Goal: Task Accomplishment & Management: Manage account settings

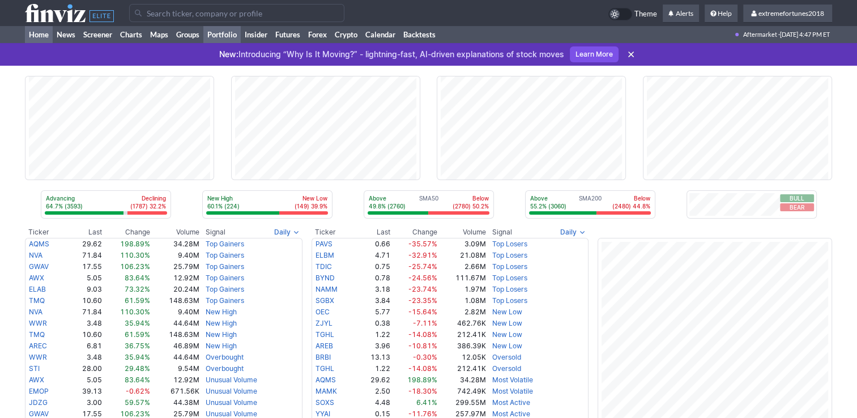
click at [227, 32] on link "Portfolio" at bounding box center [221, 34] width 37 height 17
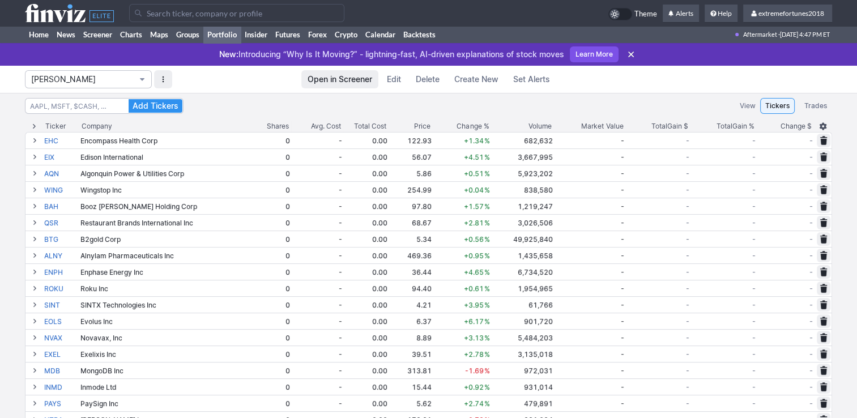
click at [102, 81] on span "Isabel_Watch" at bounding box center [82, 79] width 103 height 11
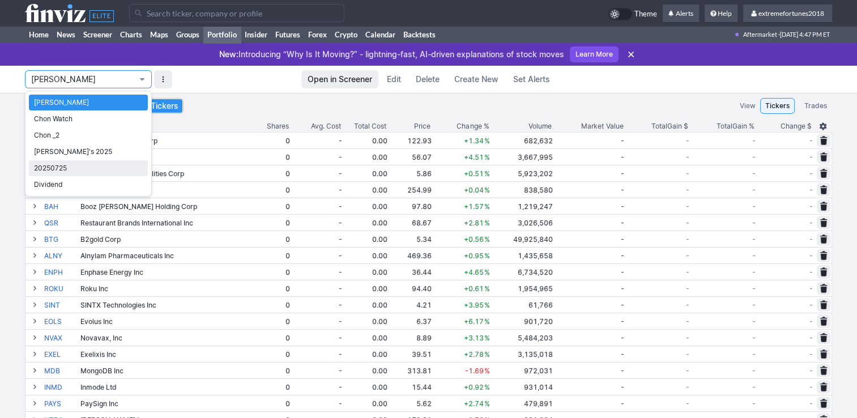
click at [84, 167] on span "20250725" at bounding box center [88, 168] width 109 height 11
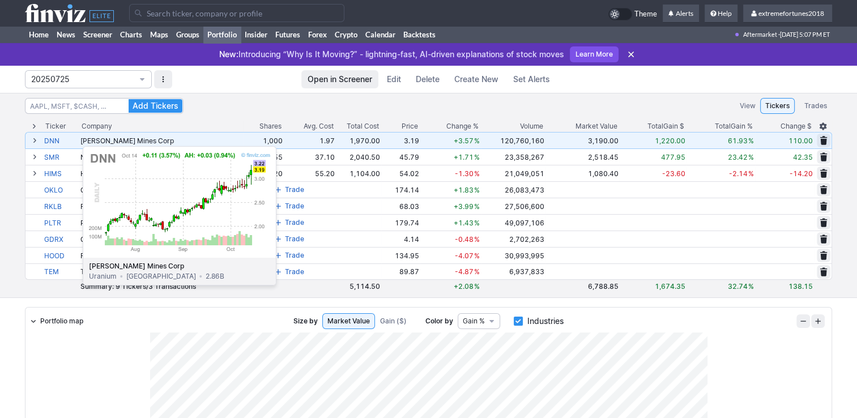
click at [54, 141] on link "DNN" at bounding box center [61, 141] width 34 height 16
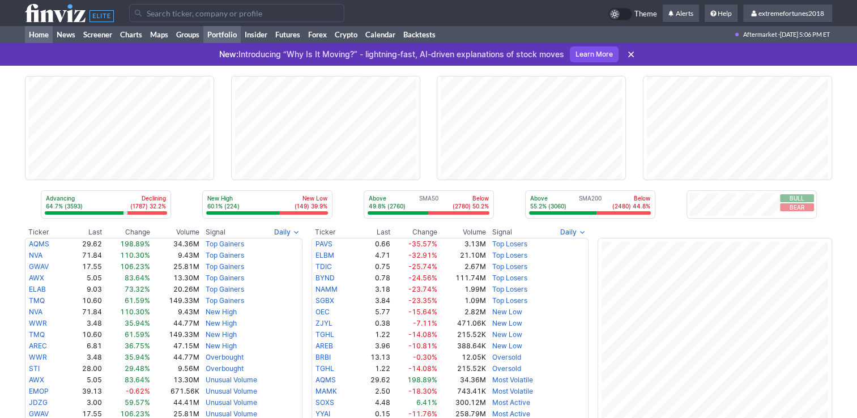
click at [226, 34] on link "Portfolio" at bounding box center [221, 34] width 37 height 17
click at [350, 35] on link "Crypto" at bounding box center [346, 34] width 31 height 17
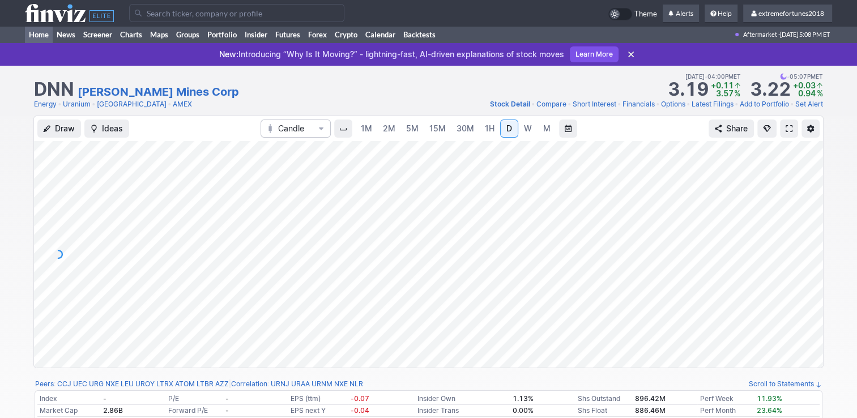
click at [40, 36] on link "Home" at bounding box center [39, 34] width 28 height 17
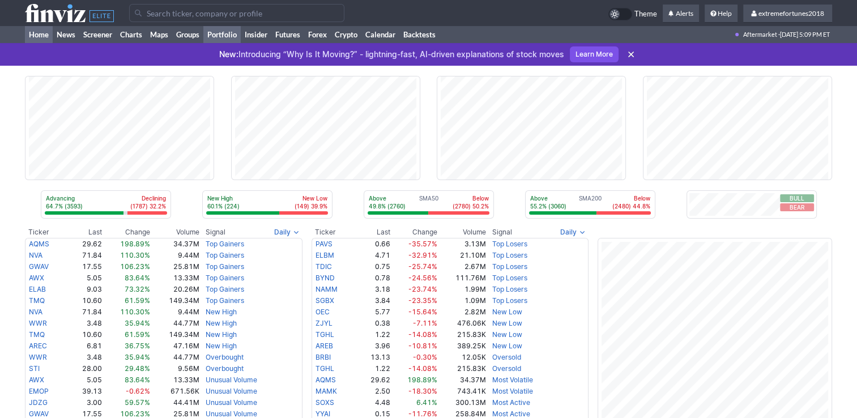
click at [229, 33] on link "Portfolio" at bounding box center [221, 34] width 37 height 17
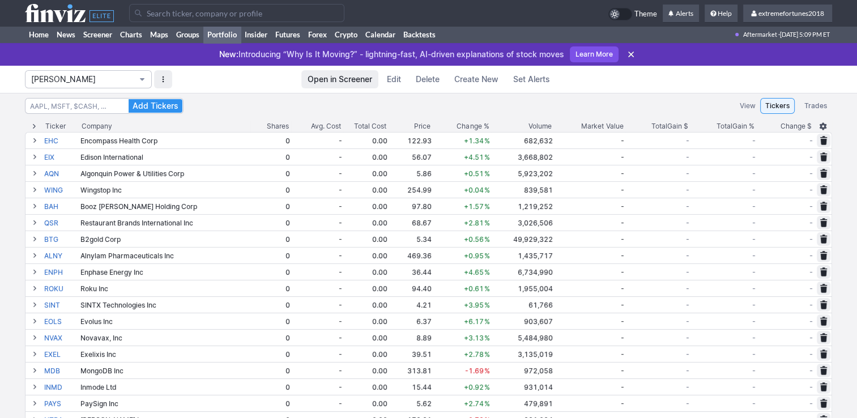
click at [63, 84] on span "[PERSON_NAME]" at bounding box center [82, 79] width 103 height 11
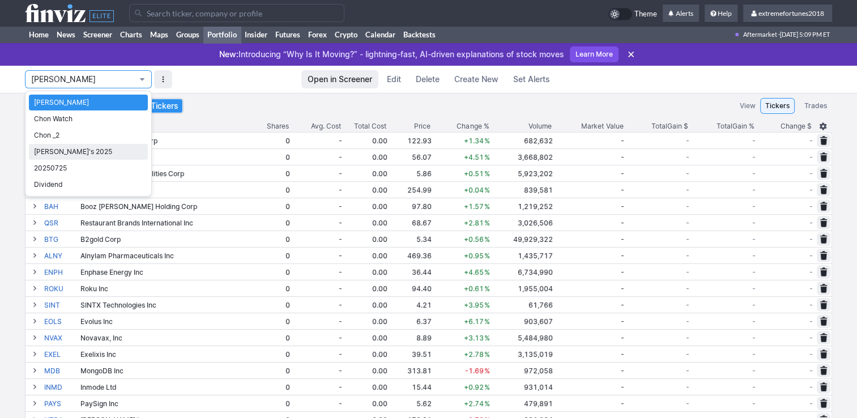
click at [53, 153] on span "[PERSON_NAME]'s 2025" at bounding box center [88, 151] width 109 height 11
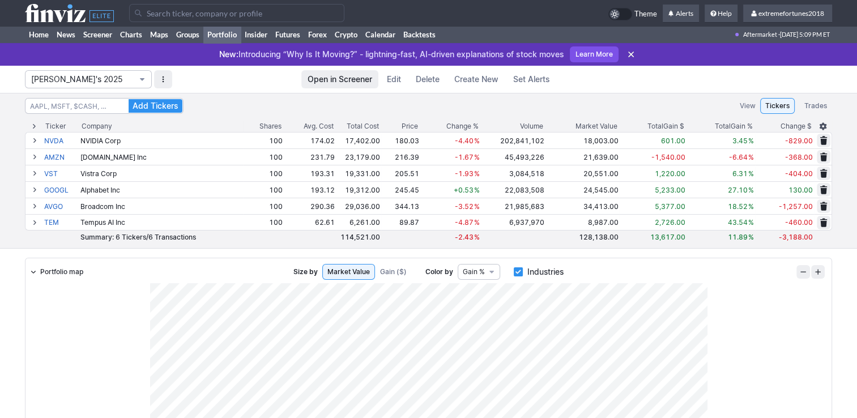
click at [101, 83] on span "[PERSON_NAME]'s 2025" at bounding box center [82, 79] width 103 height 11
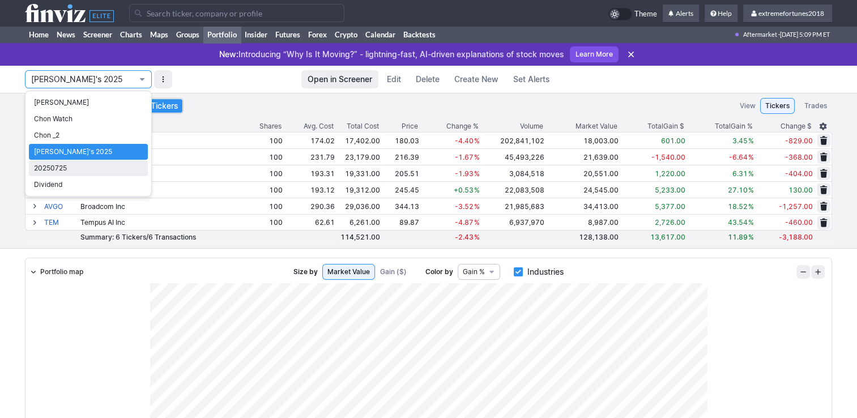
click at [56, 164] on span "20250725" at bounding box center [88, 168] width 109 height 11
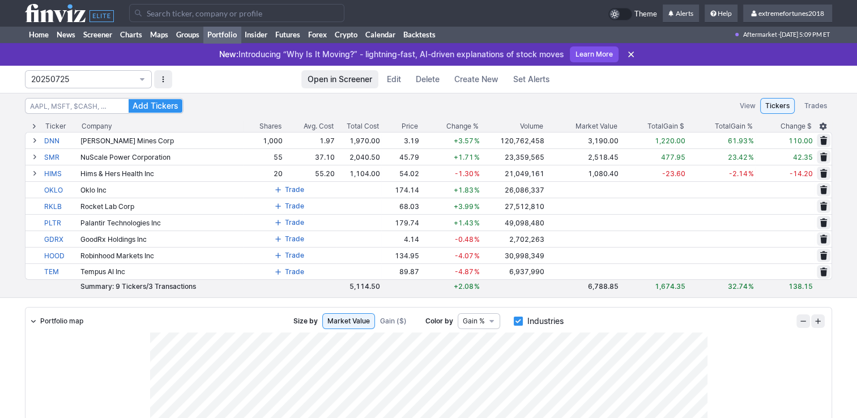
click at [73, 81] on span "20250725" at bounding box center [82, 79] width 103 height 11
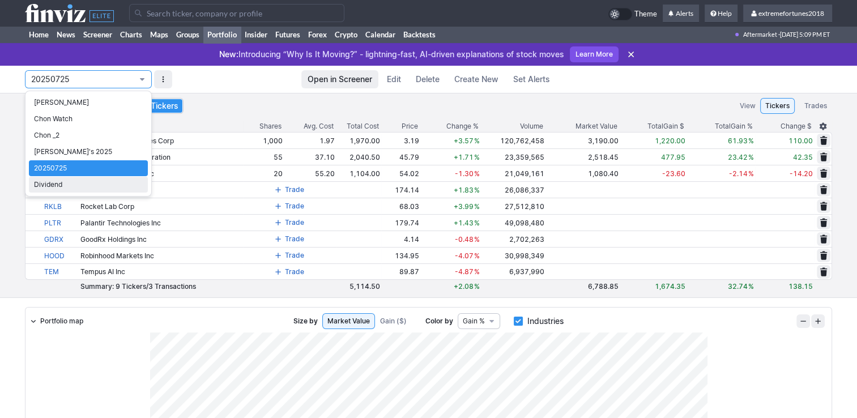
click at [54, 179] on span "Dividend" at bounding box center [88, 184] width 109 height 11
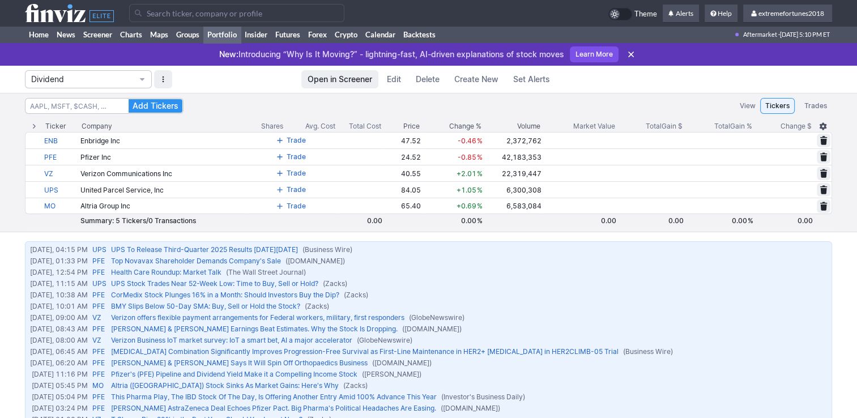
click at [225, 32] on link "Portfolio" at bounding box center [221, 34] width 37 height 17
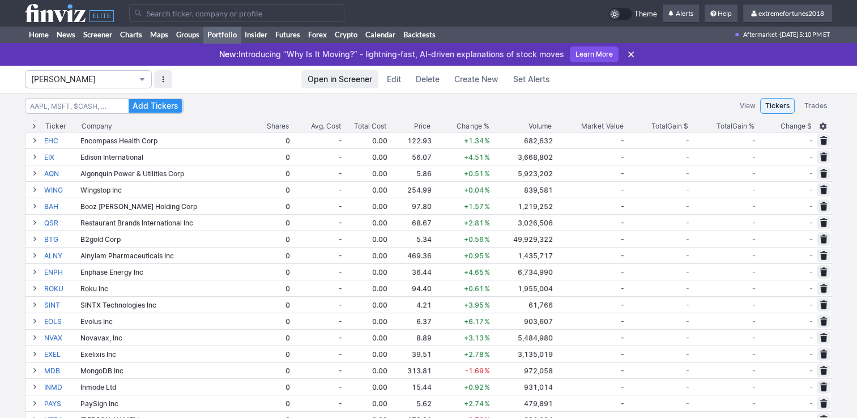
click at [114, 80] on span "[PERSON_NAME]" at bounding box center [82, 79] width 103 height 11
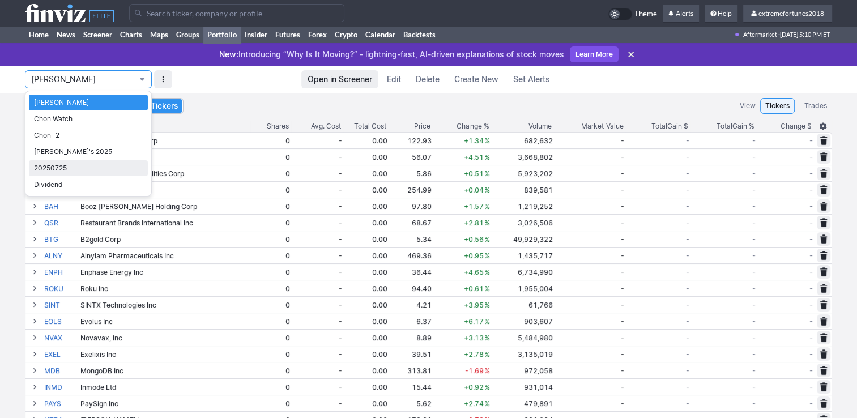
click at [59, 172] on span "20250725" at bounding box center [88, 168] width 109 height 11
